Goal: Task Accomplishment & Management: Use online tool/utility

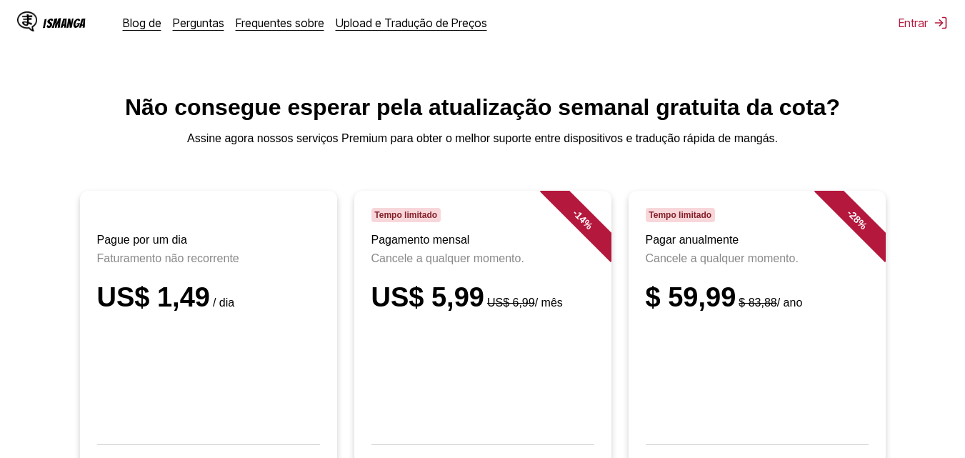
click at [360, 39] on div "IsManga Blog de Perguntas Frequentes sobre Upload e Tradução de Preços" at bounding box center [269, 23] width 504 height 46
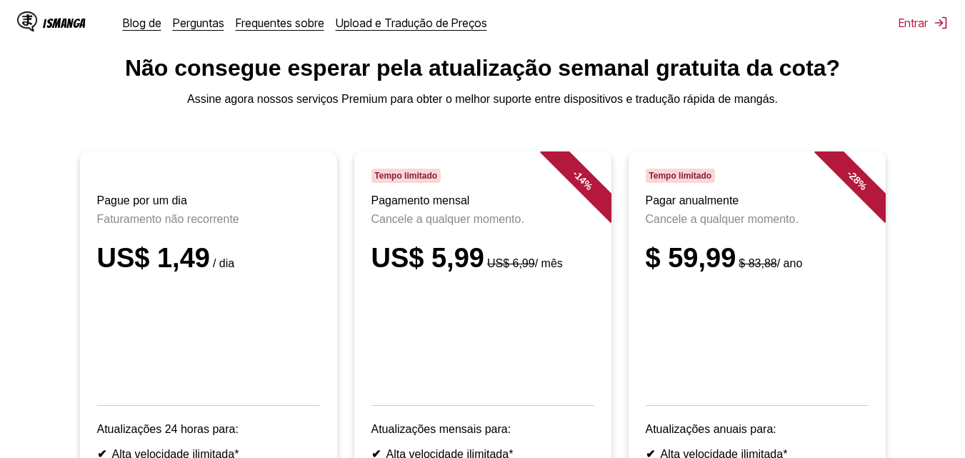
scroll to position [71, 0]
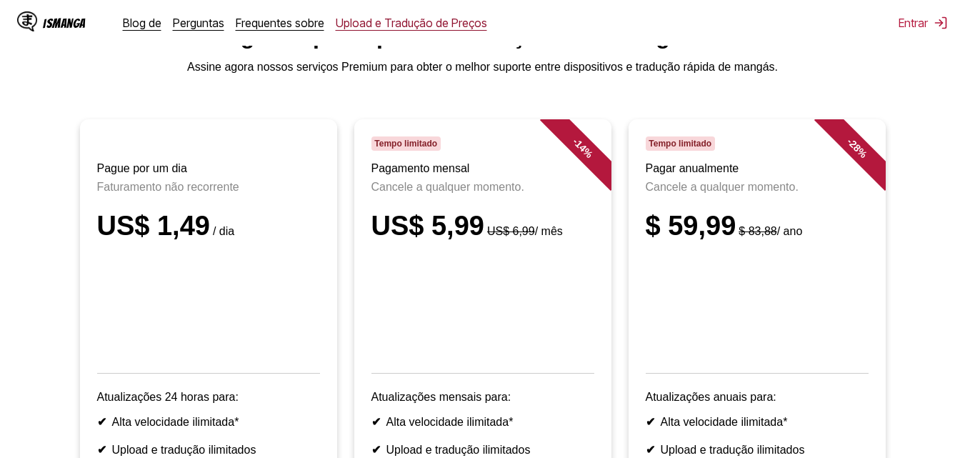
click at [439, 20] on font "Upload e Tradução de Preços" at bounding box center [411, 23] width 151 height 14
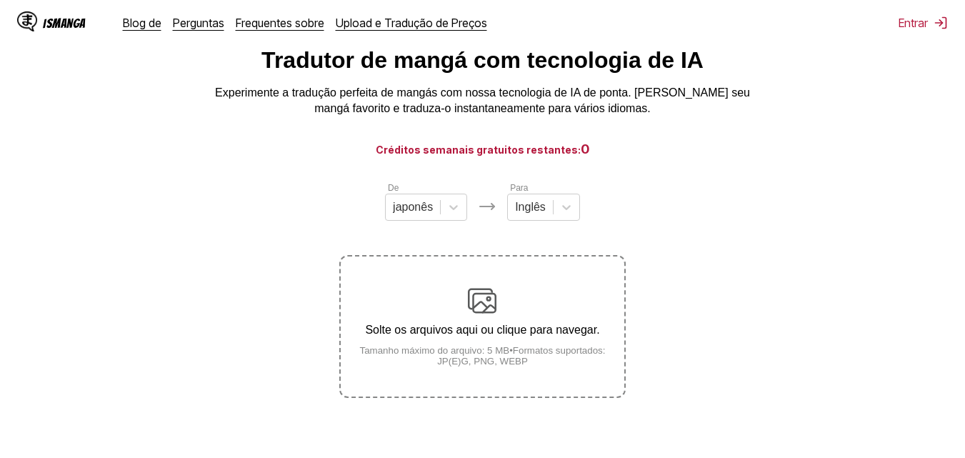
scroll to position [71, 0]
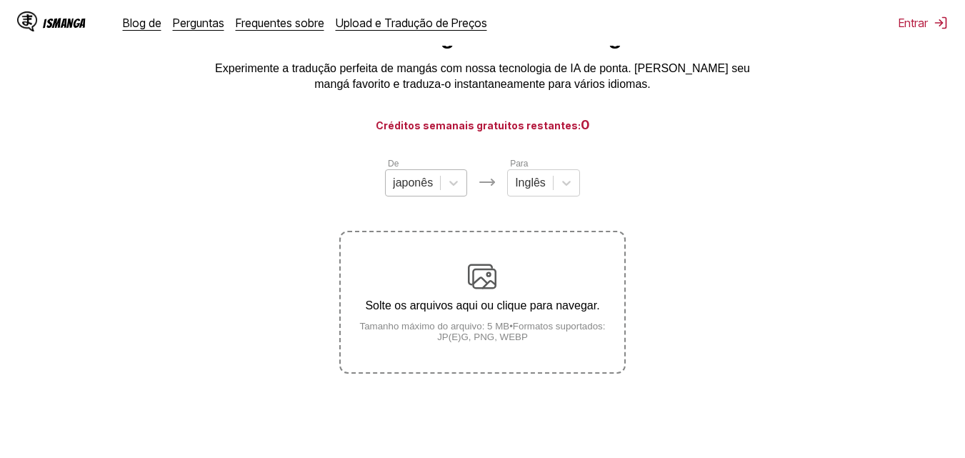
click at [425, 180] on div at bounding box center [413, 183] width 40 height 16
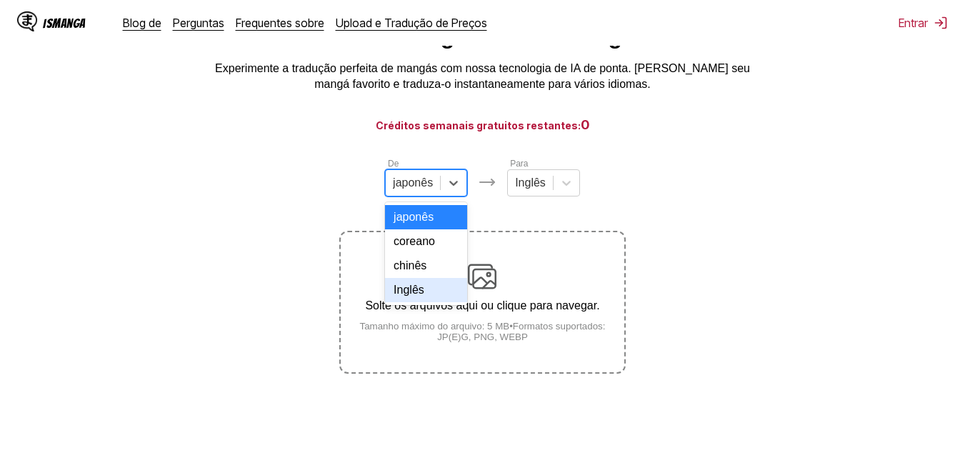
click at [423, 296] on font "Inglês" at bounding box center [409, 290] width 31 height 12
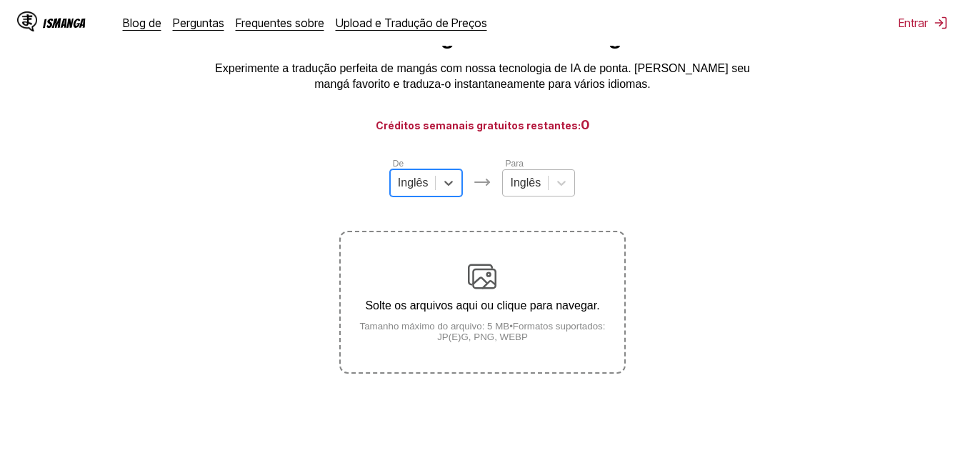
click at [543, 188] on div "Inglês" at bounding box center [525, 182] width 45 height 21
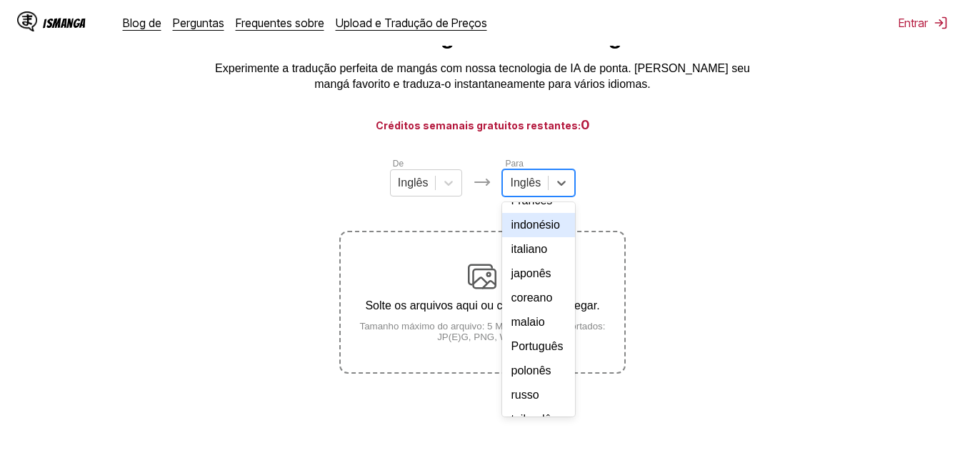
scroll to position [241, 0]
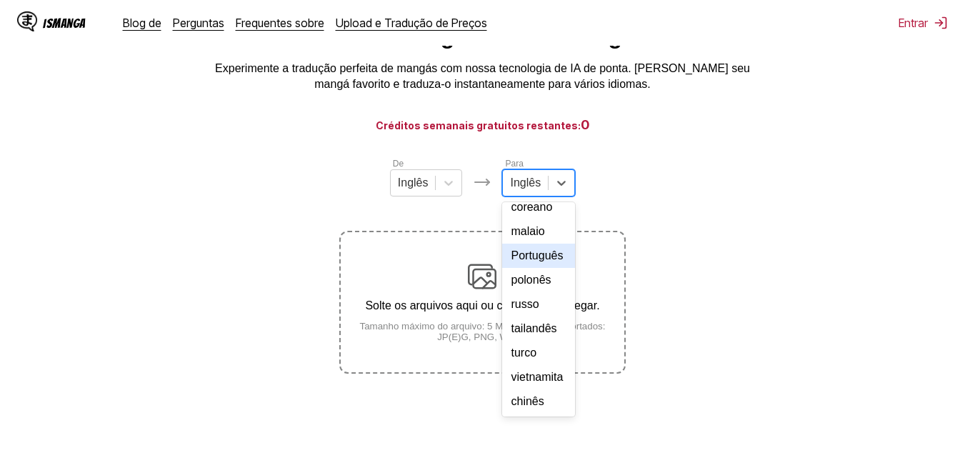
click at [536, 249] on font "Português" at bounding box center [537, 255] width 52 height 12
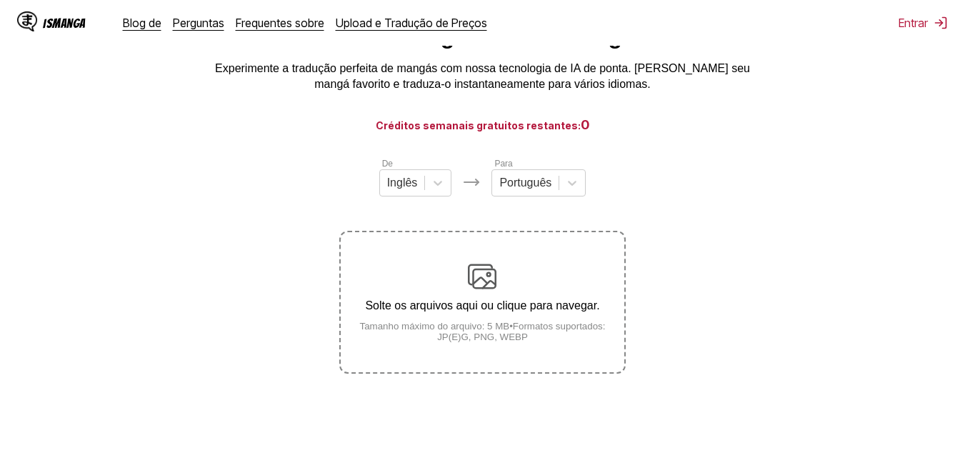
click at [496, 294] on div "Solte os arquivos aqui ou clique para navegar. Tamanho máximo do arquivo: 5 MB …" at bounding box center [482, 302] width 283 height 80
click at [498, 337] on font "Formatos suportados: JP(E)G, PNG, WEBP" at bounding box center [521, 331] width 168 height 21
click at [0, 0] on input "Solte os arquivos aqui ou clique para navegar. Tamanho máximo do arquivo: 5 MB …" at bounding box center [0, 0] width 0 height 0
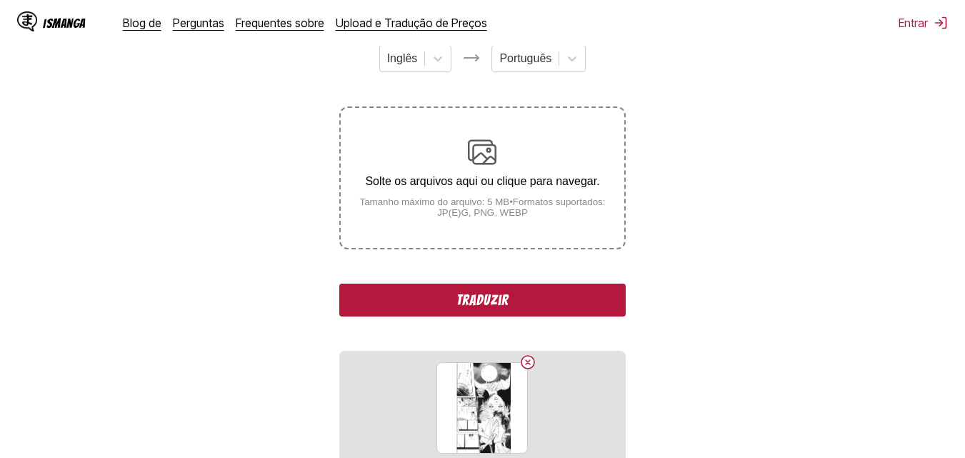
scroll to position [195, 0]
click at [523, 296] on button "Traduzir" at bounding box center [482, 300] width 286 height 33
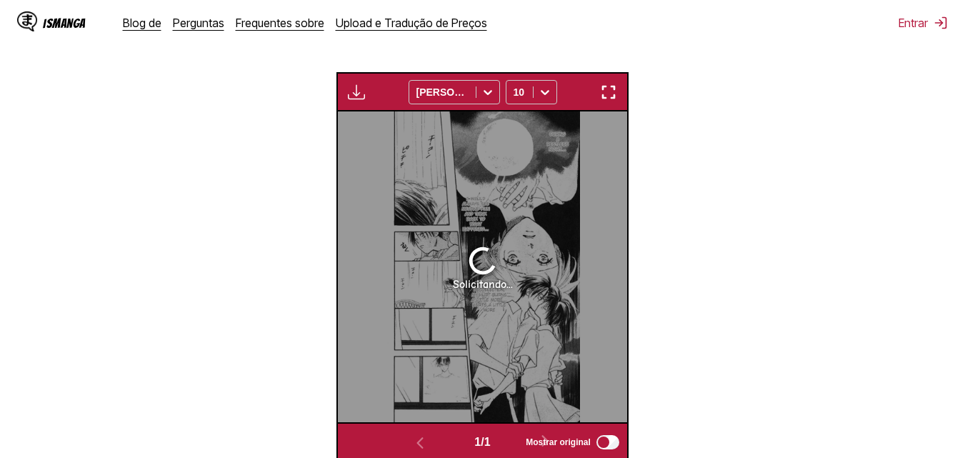
scroll to position [387, 0]
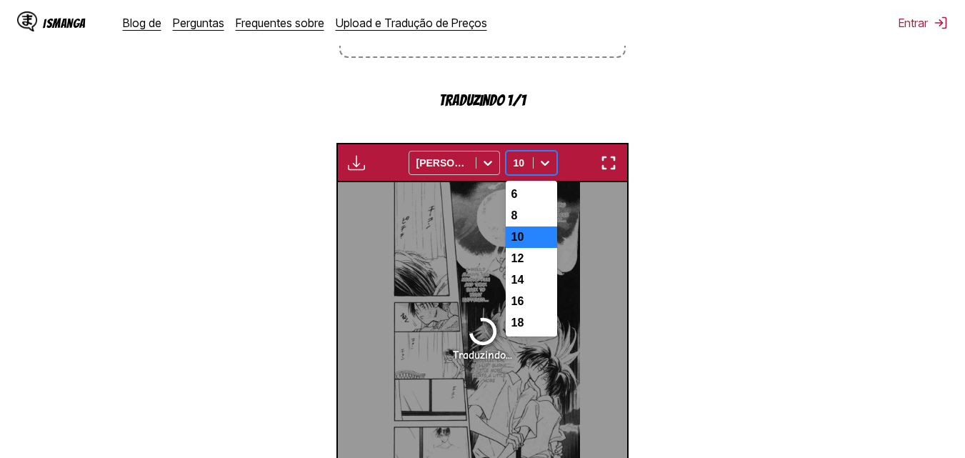
click at [546, 164] on icon at bounding box center [545, 163] width 14 height 14
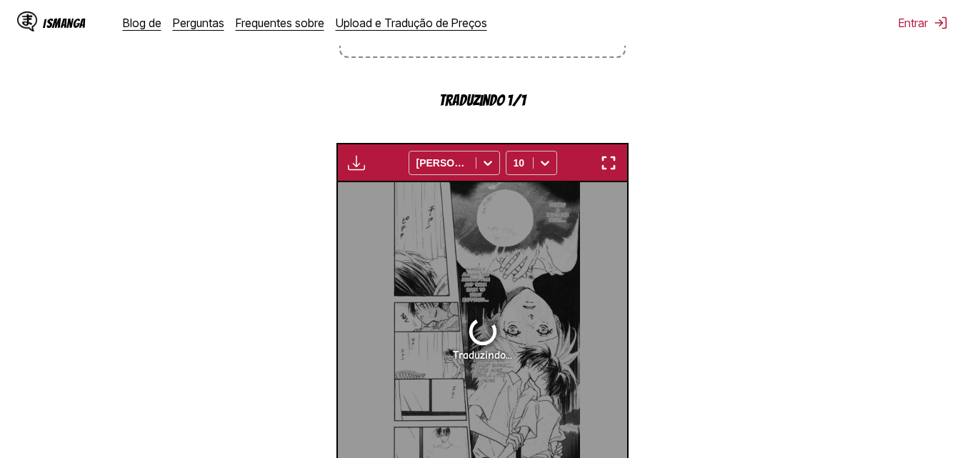
click at [739, 150] on section "De Inglês Para Português Solte os arquivos aqui ou clique para navegar. Tamanho…" at bounding box center [482, 186] width 942 height 691
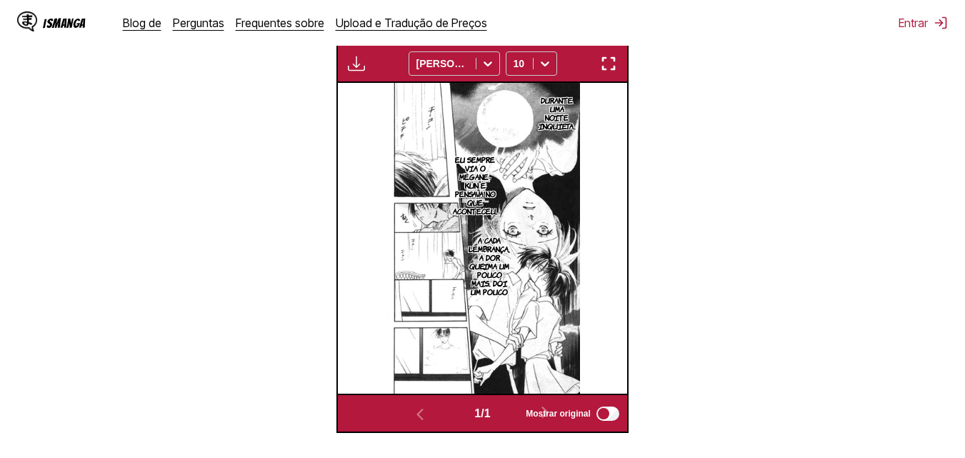
scroll to position [459, 0]
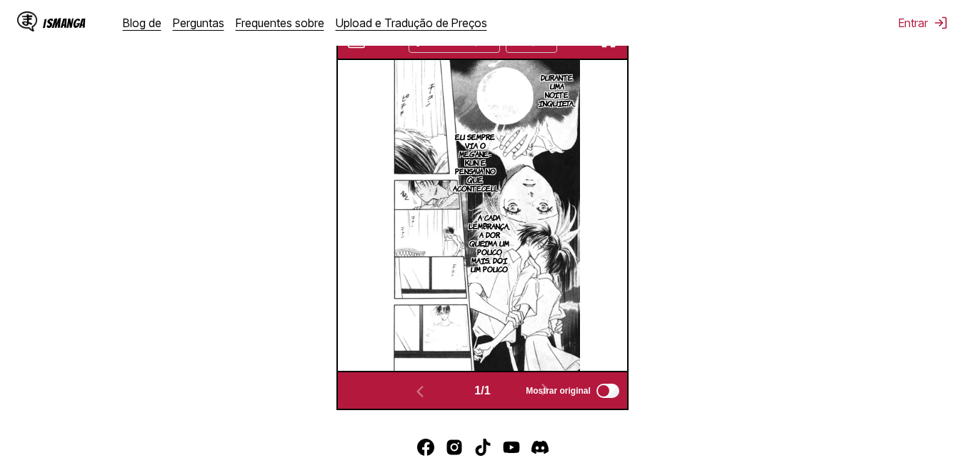
click at [504, 229] on font "A CADA LEMBRANÇA, A DOR QUEIMA UM POUCO MAIS.. DÓI UM POUCO" at bounding box center [489, 242] width 41 height 61
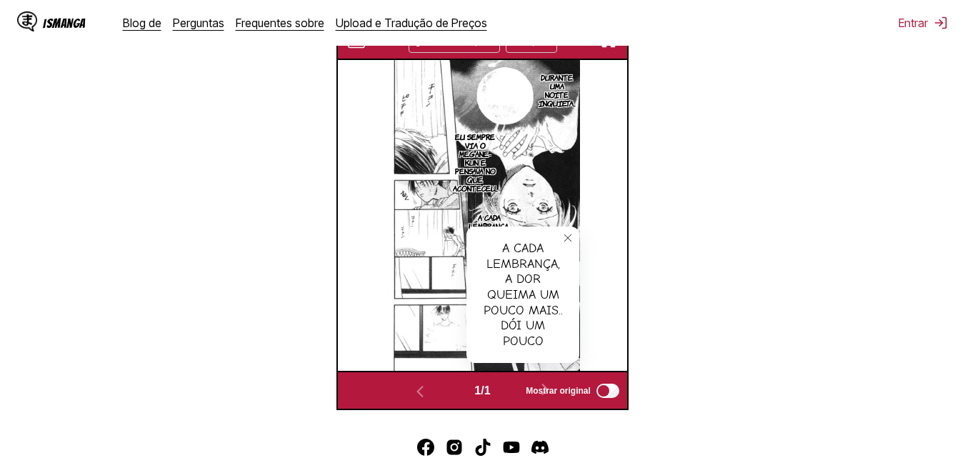
click at [567, 243] on icon "fechar-dica de ferramenta" at bounding box center [568, 238] width 10 height 10
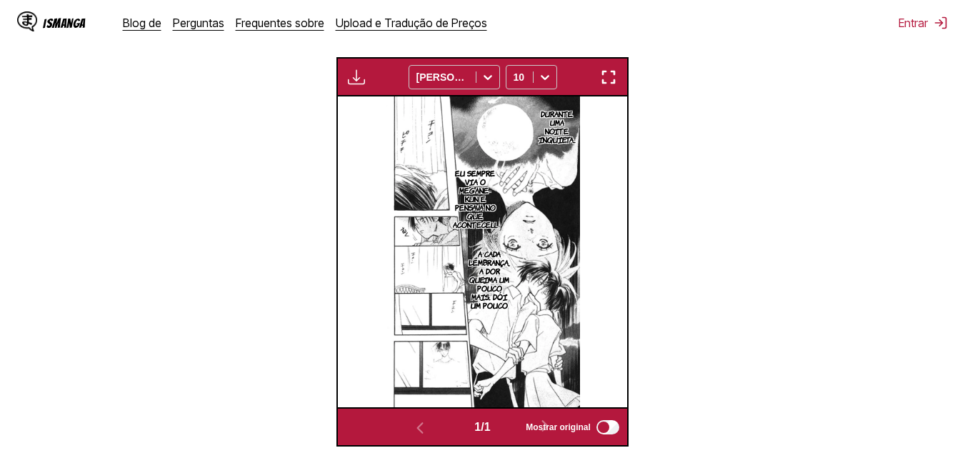
scroll to position [387, 0]
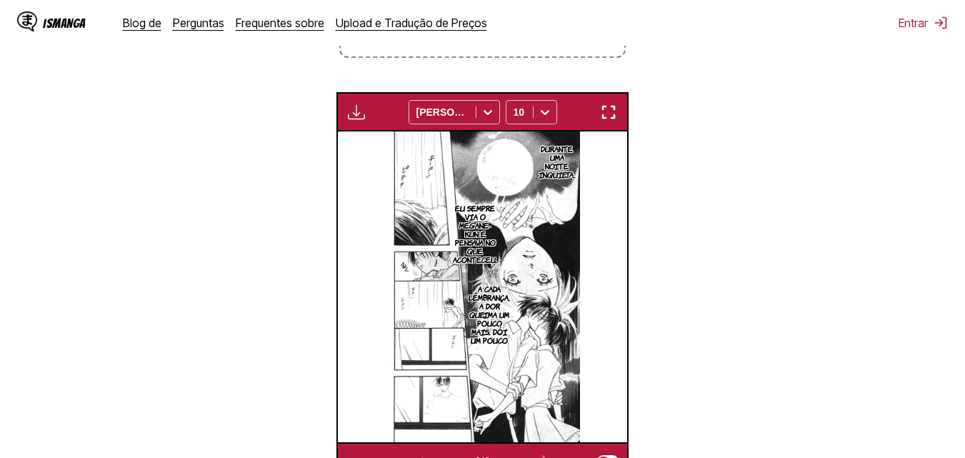
click at [615, 119] on img "button" at bounding box center [608, 112] width 17 height 17
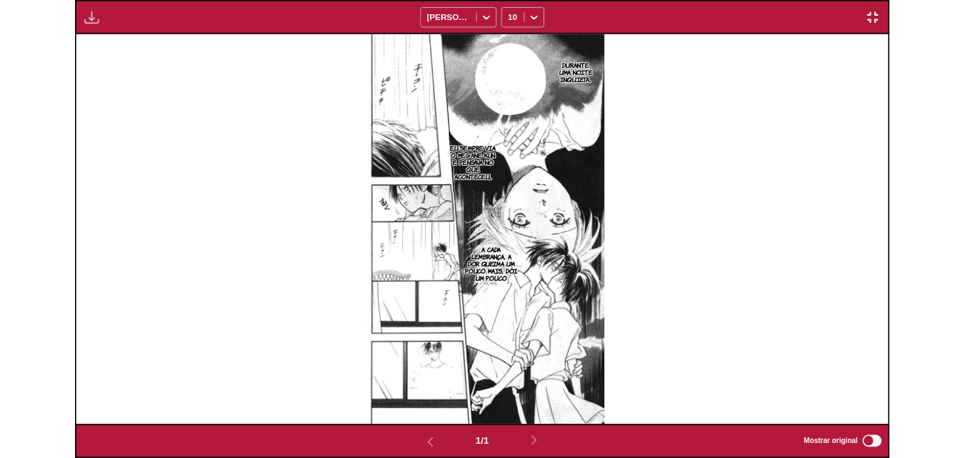
scroll to position [374, 0]
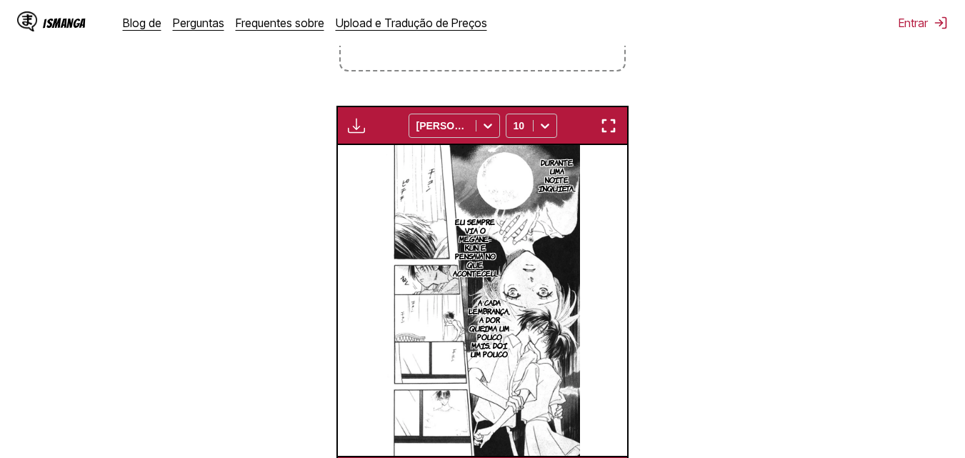
click at [362, 130] on img "button" at bounding box center [356, 125] width 17 height 17
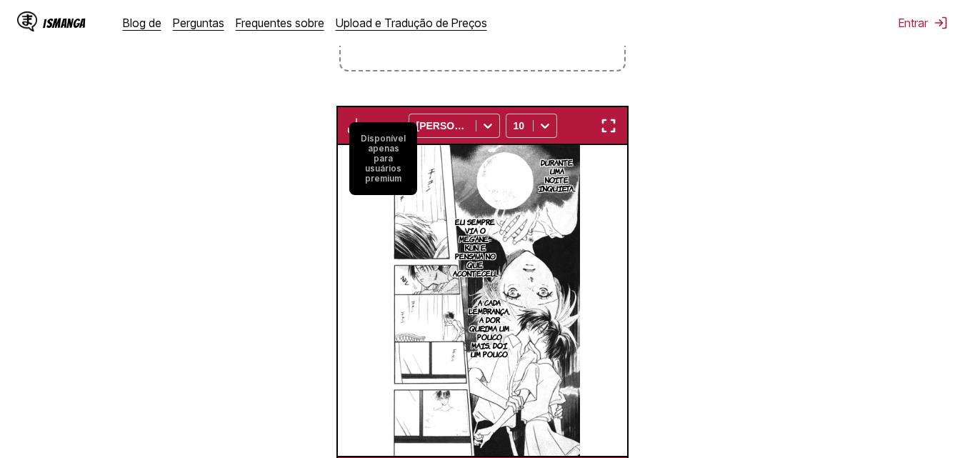
click at [356, 116] on div "Disponível apenas para usuários premium Eixo Komika 10" at bounding box center [482, 125] width 292 height 39
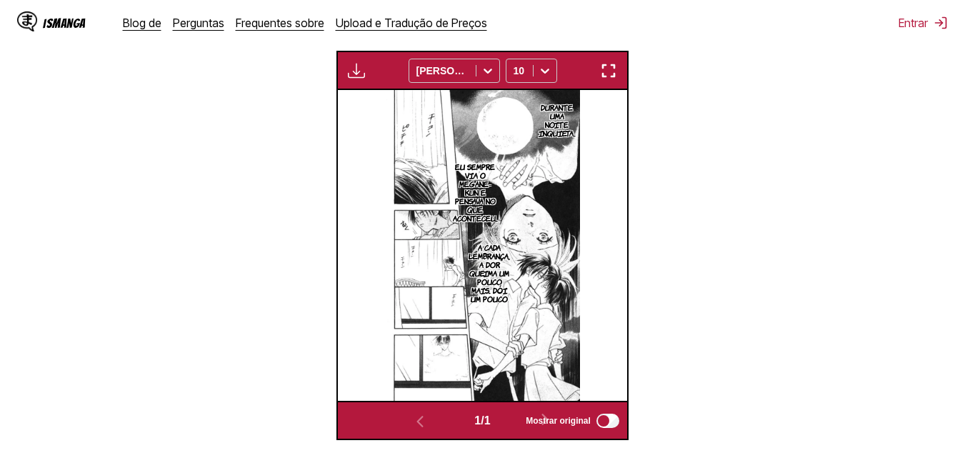
scroll to position [403, 0]
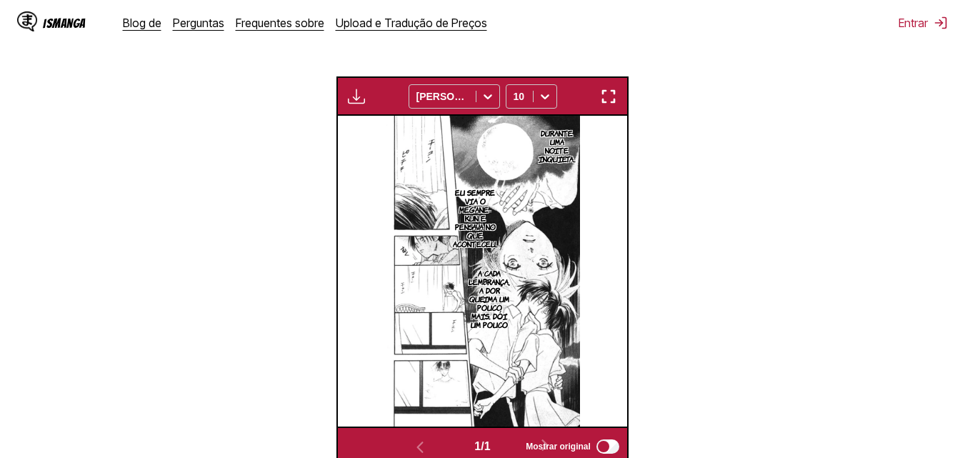
click at [602, 96] on img "button" at bounding box center [608, 96] width 17 height 17
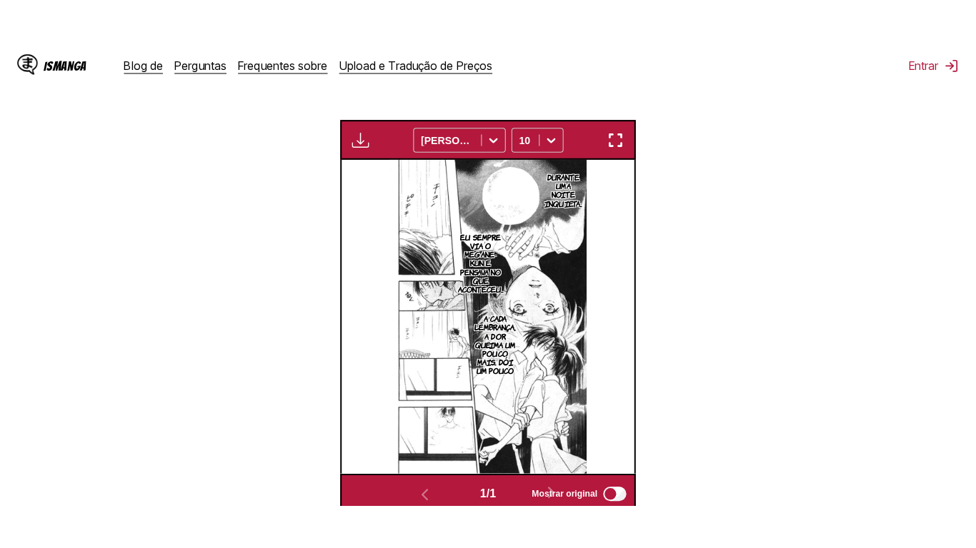
scroll to position [172, 0]
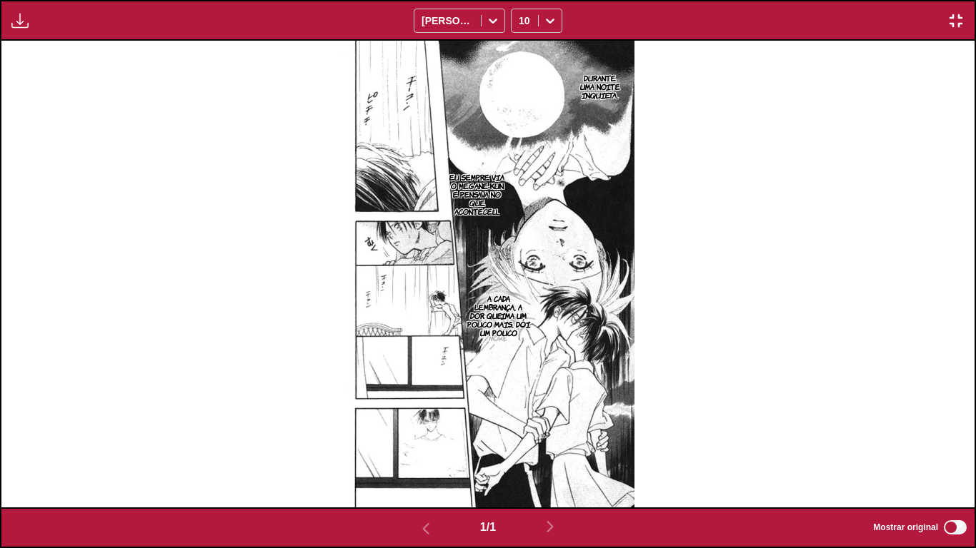
click at [723, 149] on div "DURANTE UMA NOITE INQUIETA.. EU SEMPRE VIA O MEGANE-KUN E PENSAVA NO QUE ACONTE…" at bounding box center [487, 274] width 973 height 466
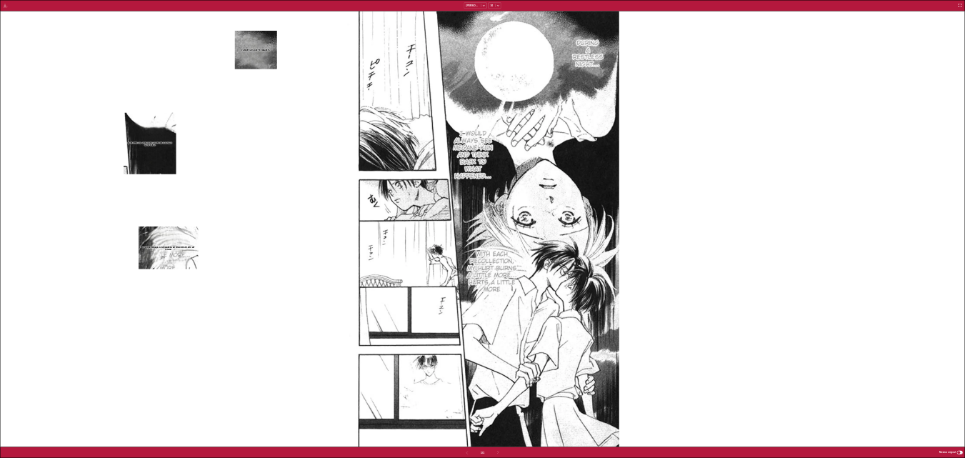
scroll to position [374, 0]
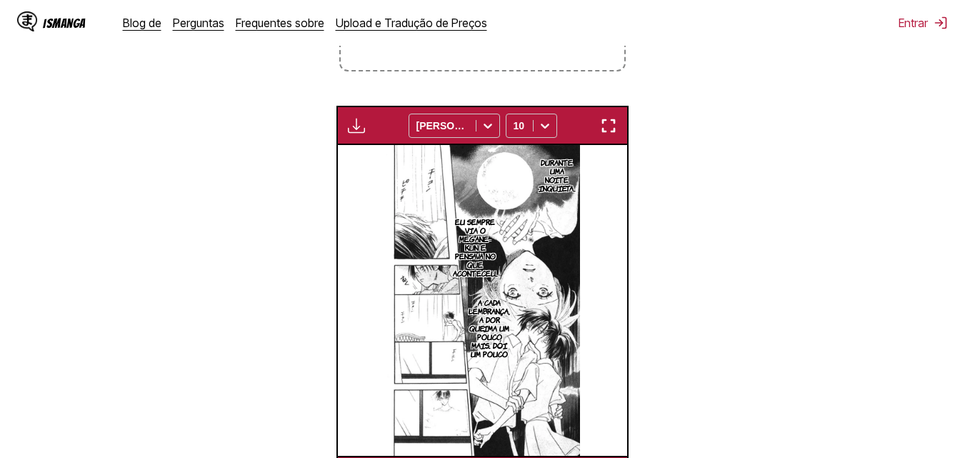
click at [751, 194] on section "De Inglês Para Português Solte os arquivos aqui ou clique para navegar. Tamanho…" at bounding box center [482, 174] width 942 height 641
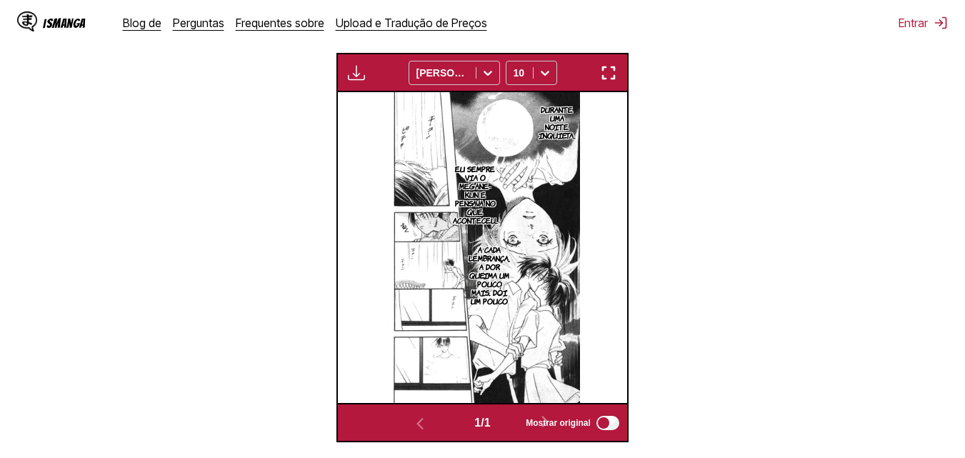
scroll to position [403, 0]
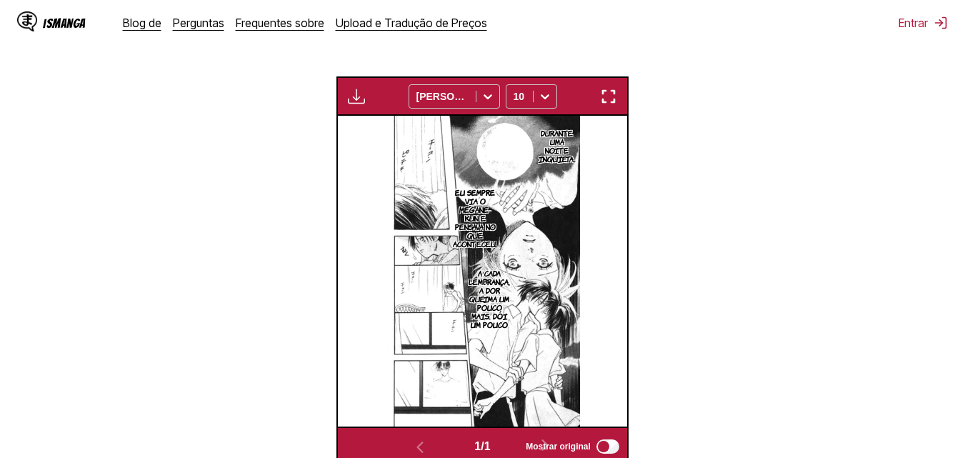
click at [614, 93] on img "button" at bounding box center [608, 96] width 17 height 17
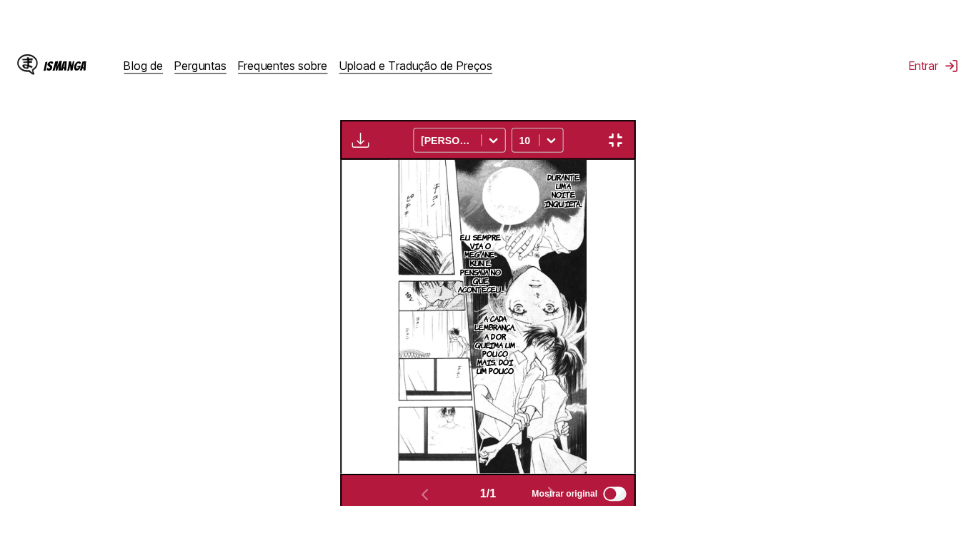
scroll to position [172, 0]
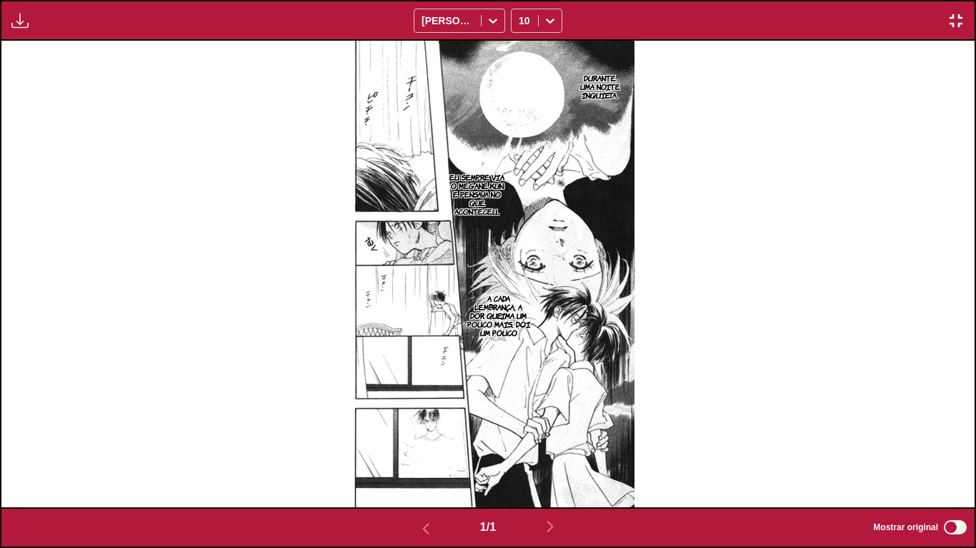
click at [808, 84] on div "DURANTE UMA NOITE INQUIETA.. EU SEMPRE VIA O MEGANE-KUN E PENSAVA NO QUE ACONTE…" at bounding box center [487, 274] width 973 height 466
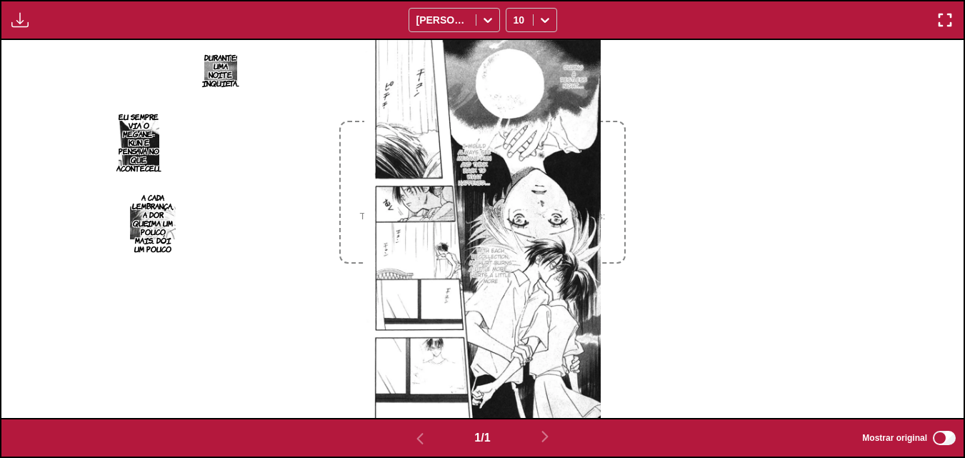
scroll to position [445, 0]
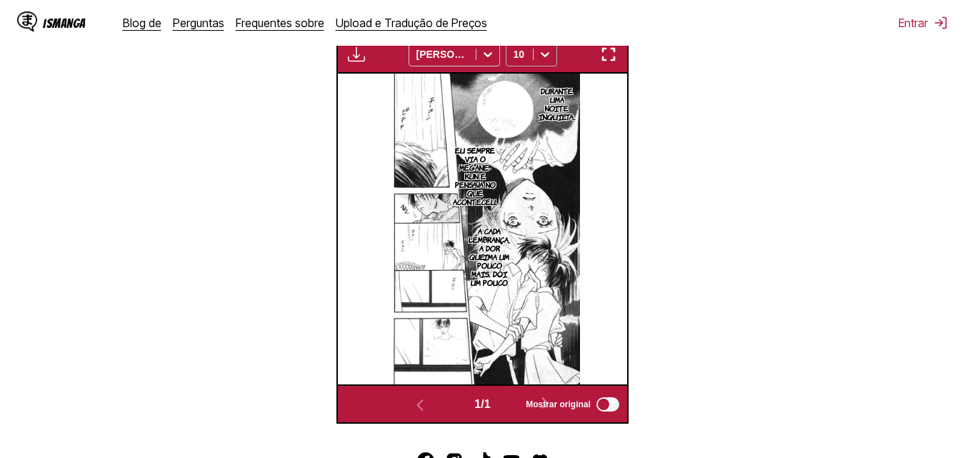
click at [546, 60] on icon at bounding box center [545, 54] width 14 height 14
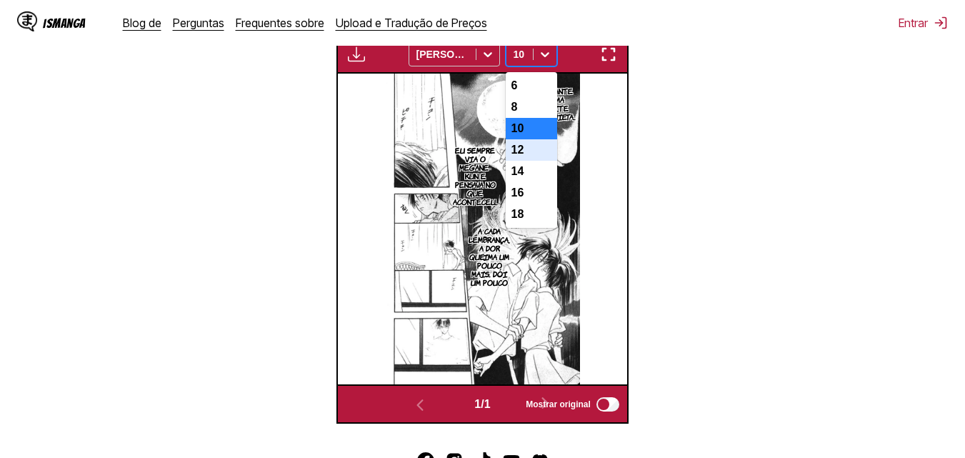
click at [514, 156] on font "12" at bounding box center [517, 150] width 13 height 12
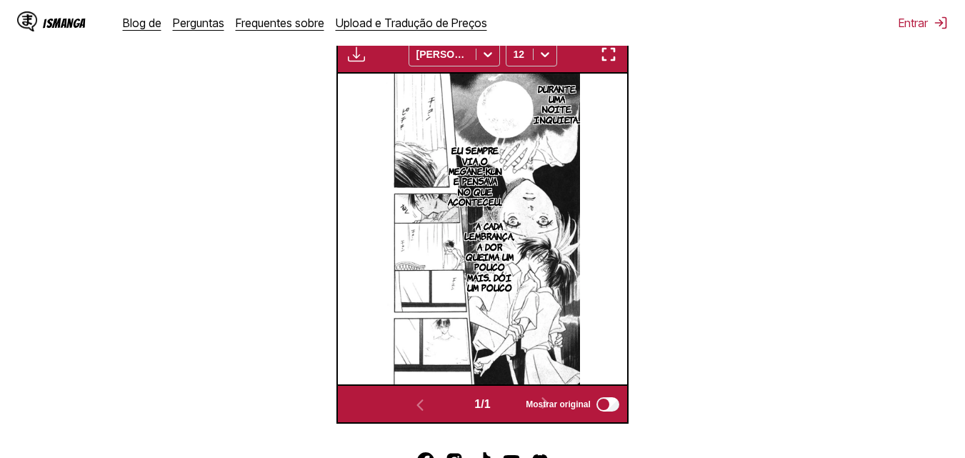
click at [611, 61] on img "button" at bounding box center [608, 54] width 17 height 17
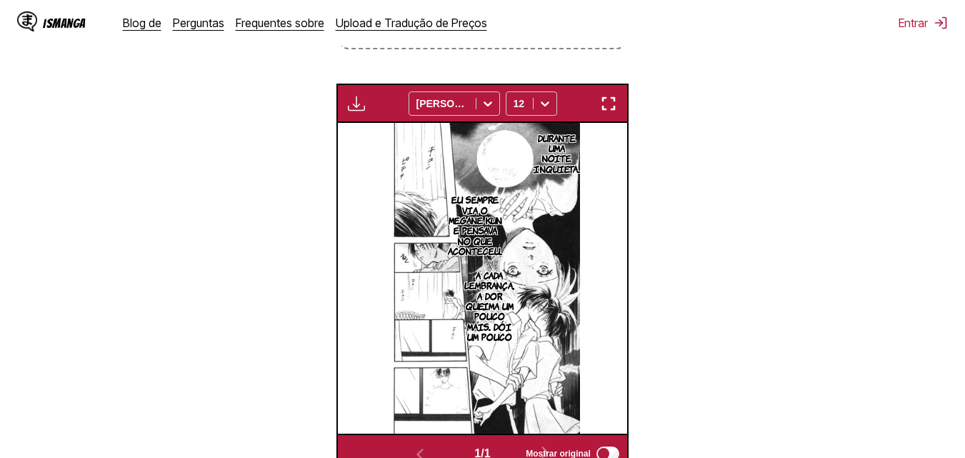
scroll to position [117, 0]
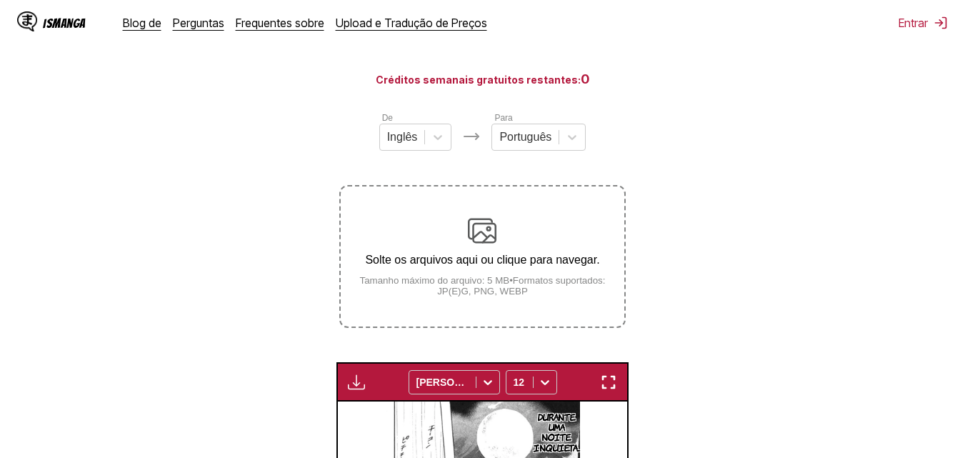
click at [475, 252] on div "Solte os arquivos aqui ou clique para navegar. Tamanho máximo do arquivo: 5 MB …" at bounding box center [482, 256] width 283 height 80
click at [0, 0] on input "Solte os arquivos aqui ou clique para navegar. Tamanho máximo do arquivo: 5 MB …" at bounding box center [0, 0] width 0 height 0
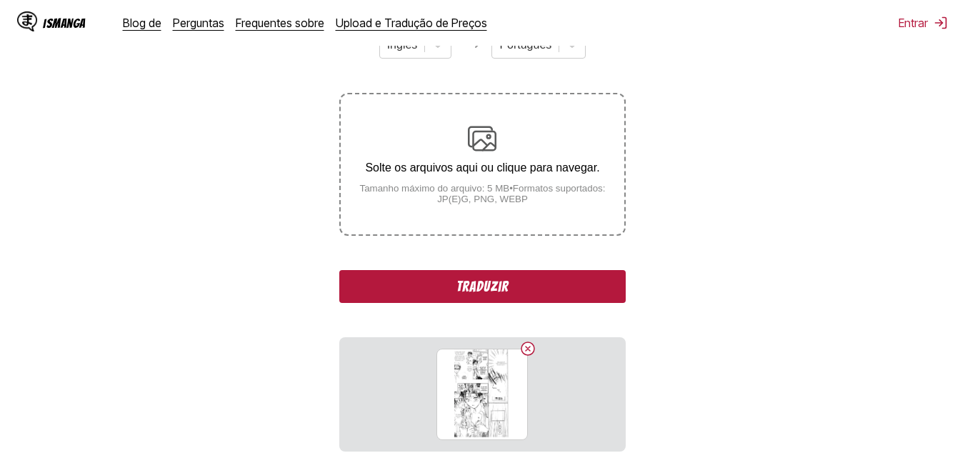
scroll to position [189, 0]
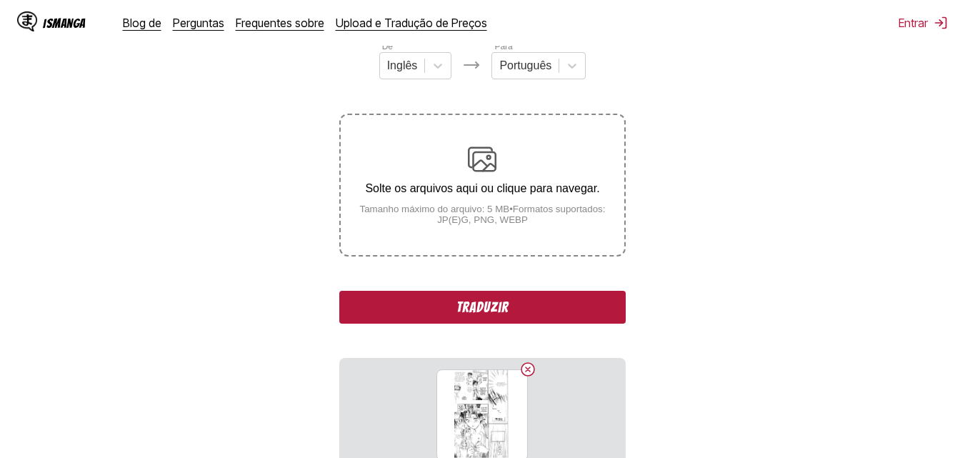
click at [470, 323] on button "Traduzir" at bounding box center [482, 307] width 286 height 33
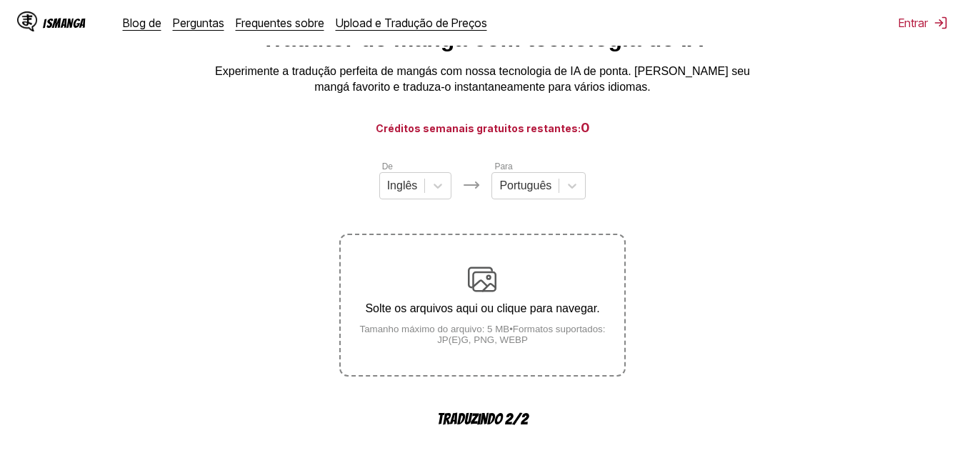
scroll to position [0, 0]
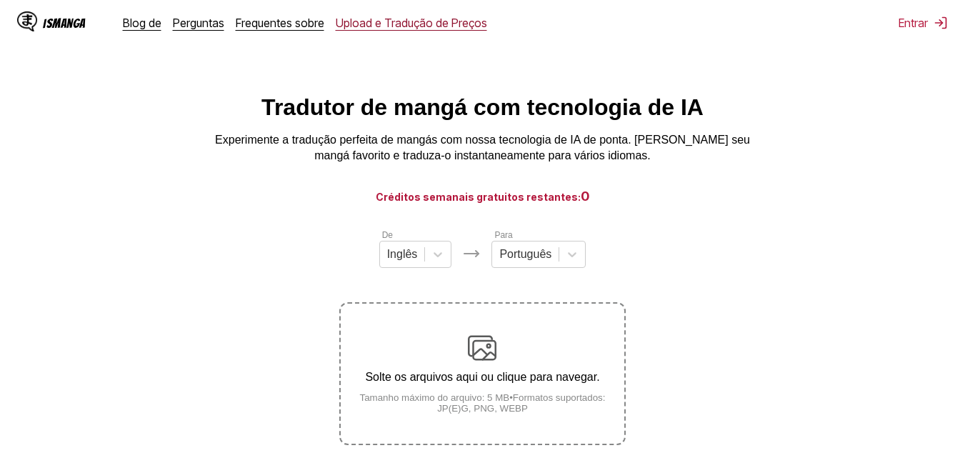
click at [404, 26] on font "Upload e Tradução de Preços" at bounding box center [411, 23] width 151 height 14
click at [472, 21] on font "Upload e Tradução de Preços" at bounding box center [411, 23] width 151 height 14
click at [401, 25] on font "Upload e Tradução de Preços" at bounding box center [411, 23] width 151 height 14
click at [58, 34] on div "IsManga Blog de Perguntas Frequentes sobre Upload e Tradução de Preços" at bounding box center [269, 23] width 504 height 46
click at [62, 26] on font "IsManga" at bounding box center [64, 23] width 43 height 14
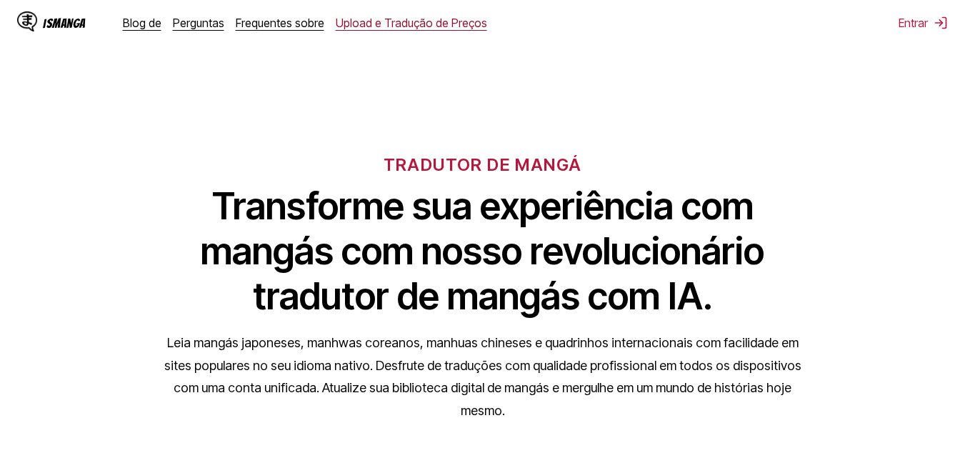
click at [455, 22] on font "Upload e Tradução de Preços" at bounding box center [411, 23] width 151 height 14
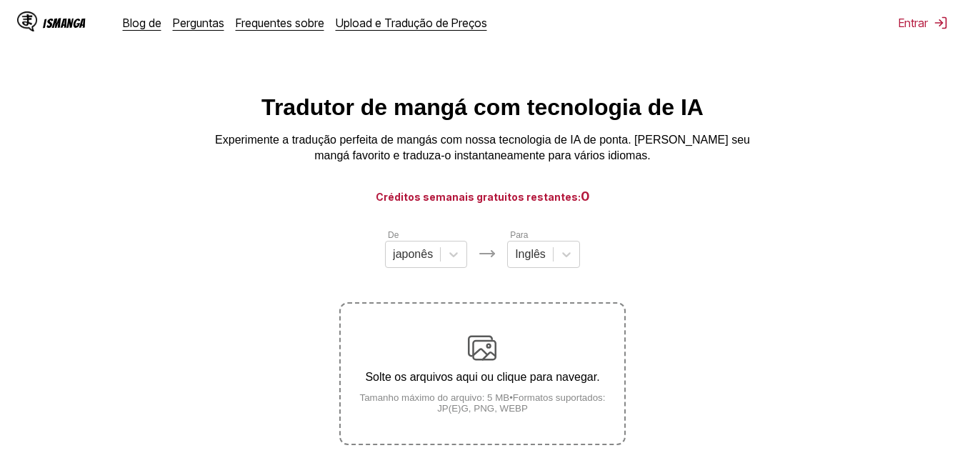
click at [49, 22] on font "IsManga" at bounding box center [64, 23] width 43 height 14
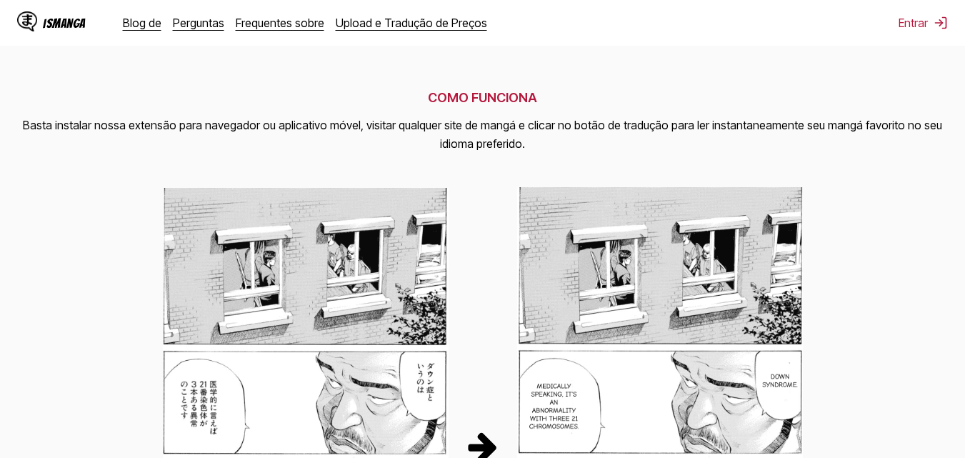
scroll to position [442, 0]
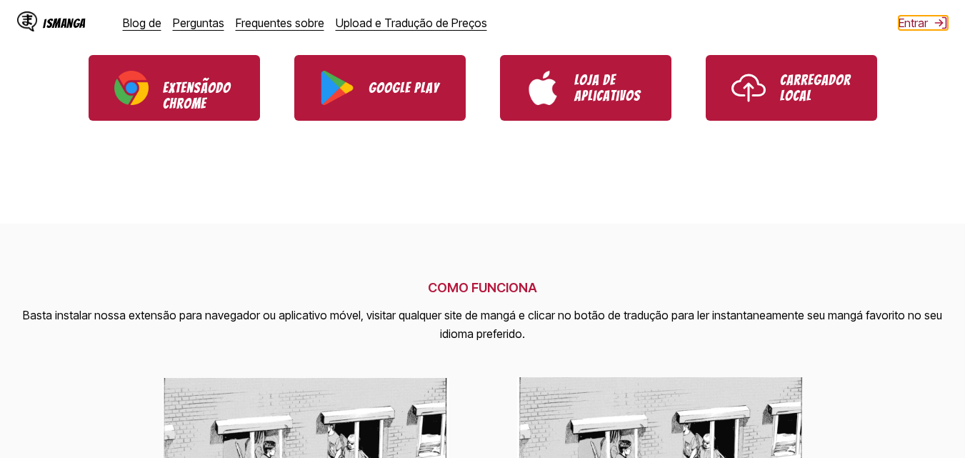
click at [899, 18] on font "Entrar" at bounding box center [912, 23] width 29 height 14
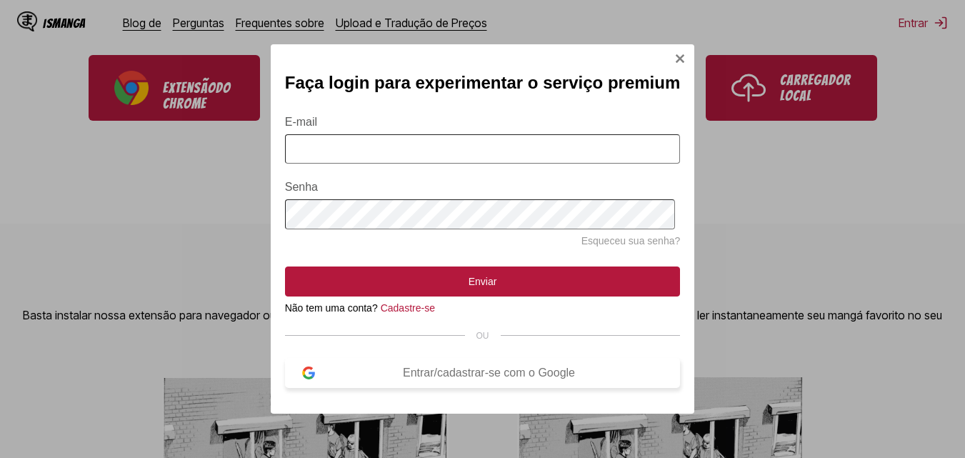
click at [457, 379] on font "Entrar/cadastrar-se com o Google" at bounding box center [489, 372] width 172 height 12
click at [678, 53] on img "Entrar no Modal" at bounding box center [679, 58] width 11 height 11
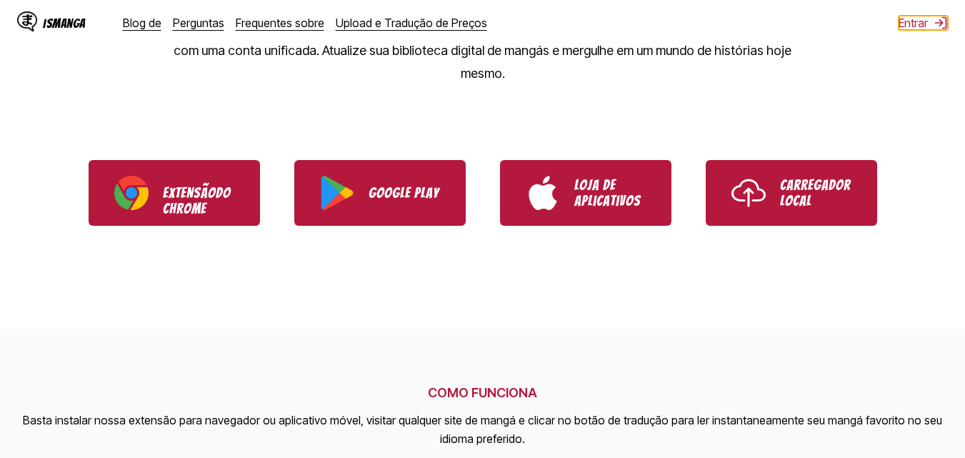
scroll to position [228, 0]
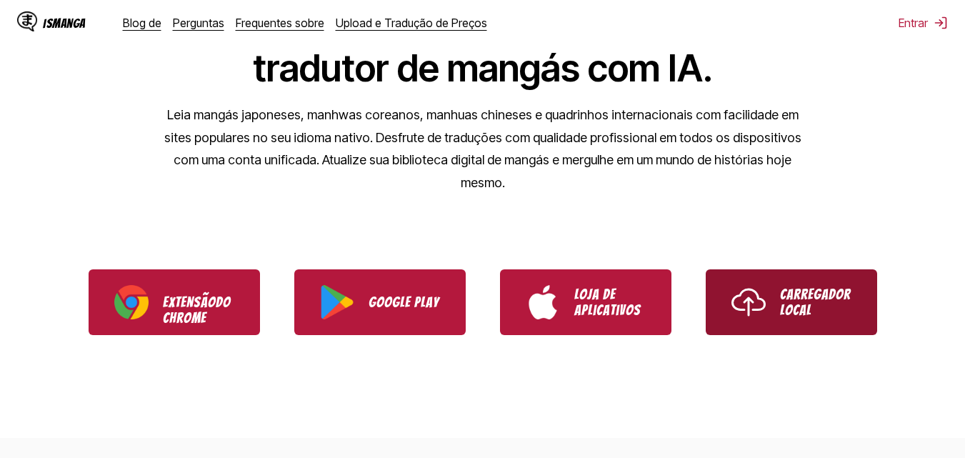
click at [783, 286] on font "Carregador local" at bounding box center [815, 301] width 71 height 31
